Goal: Transaction & Acquisition: Register for event/course

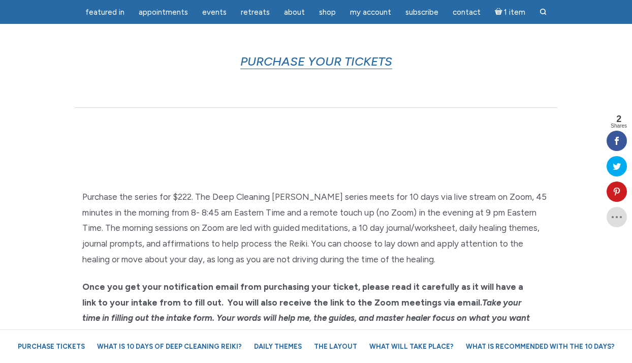
scroll to position [606, 0]
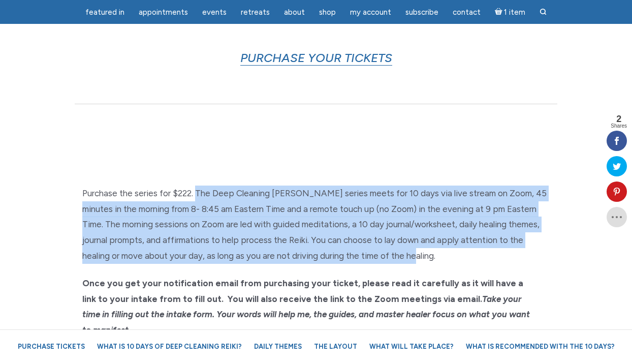
drag, startPoint x: 196, startPoint y: 190, endPoint x: 410, endPoint y: 259, distance: 225.2
click at [410, 259] on p "Purchase the series for $222. The Deep Cleaning [PERSON_NAME] series meets for …" at bounding box center [315, 224] width 467 height 78
copy p "The Deep Cleaning [PERSON_NAME] series meets for 10 days via live stream on Zoo…"
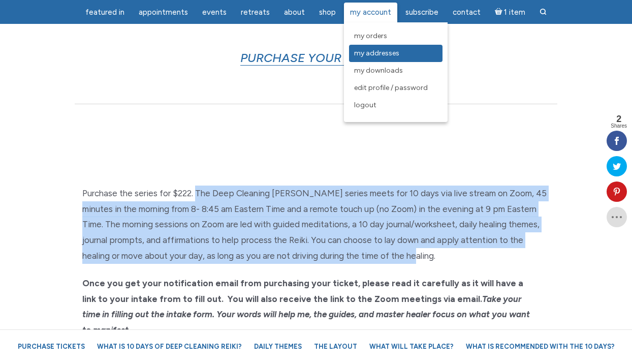
scroll to position [605, 0]
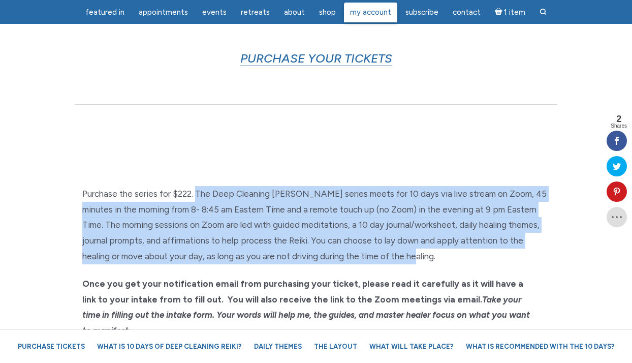
copy p "The Deep Cleaning [PERSON_NAME] series meets for 10 days via live stream on Zoo…"
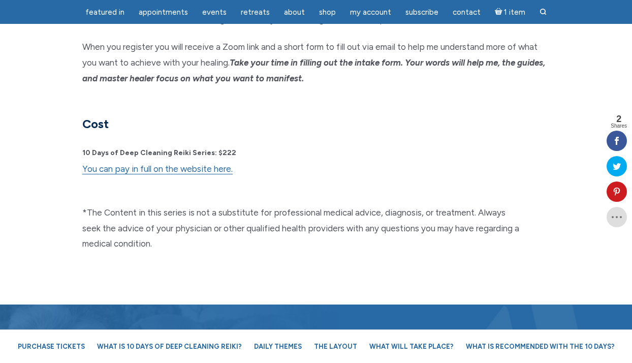
scroll to position [2648, 0]
